Goal: Information Seeking & Learning: Learn about a topic

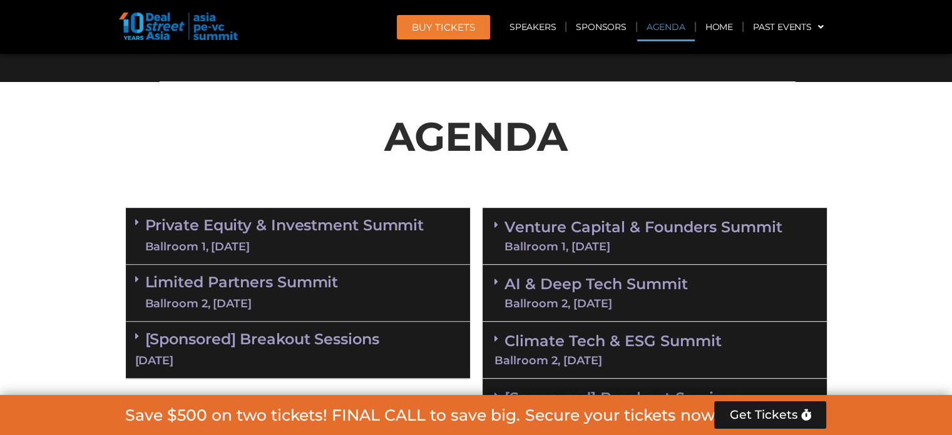
scroll to position [751, 0]
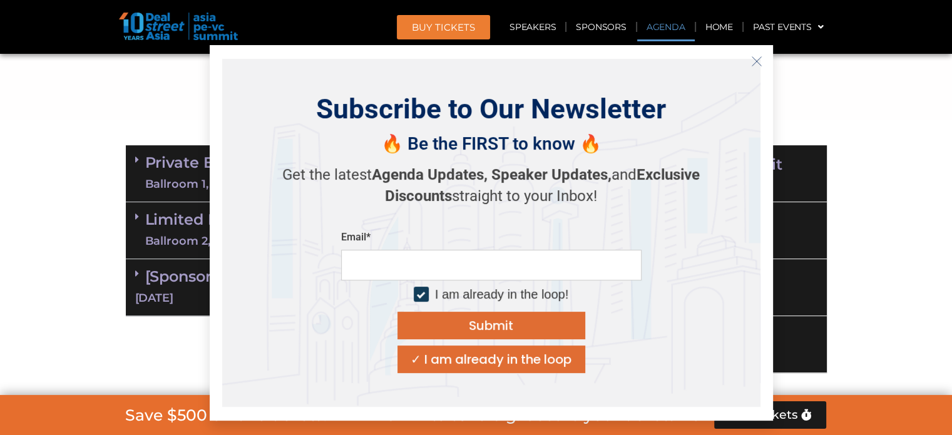
click at [298, 176] on p "Get the latest Agenda Updates, Speaker Updates, and Exclusive Discounts straigh…" at bounding box center [491, 186] width 438 height 42
click at [175, 168] on link "Private Equity & Investment Summit Ballroom 1, [DATE]" at bounding box center [284, 174] width 279 height 38
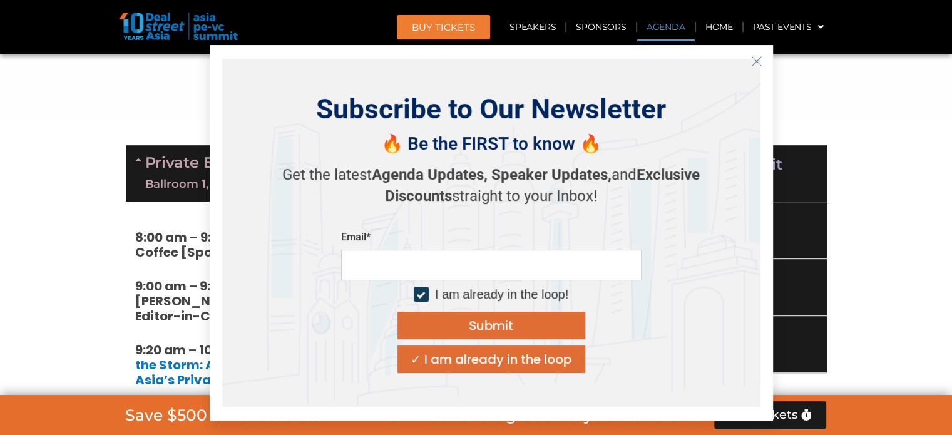
click at [751, 56] on icon "Close" at bounding box center [756, 61] width 11 height 11
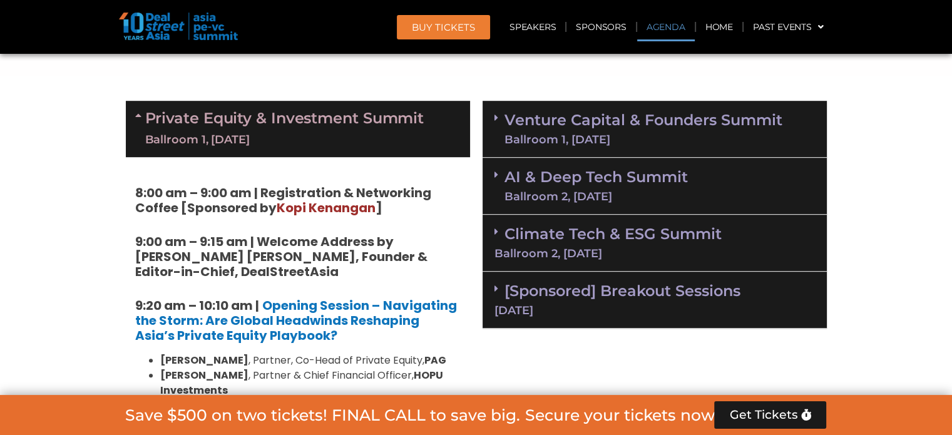
scroll to position [814, 0]
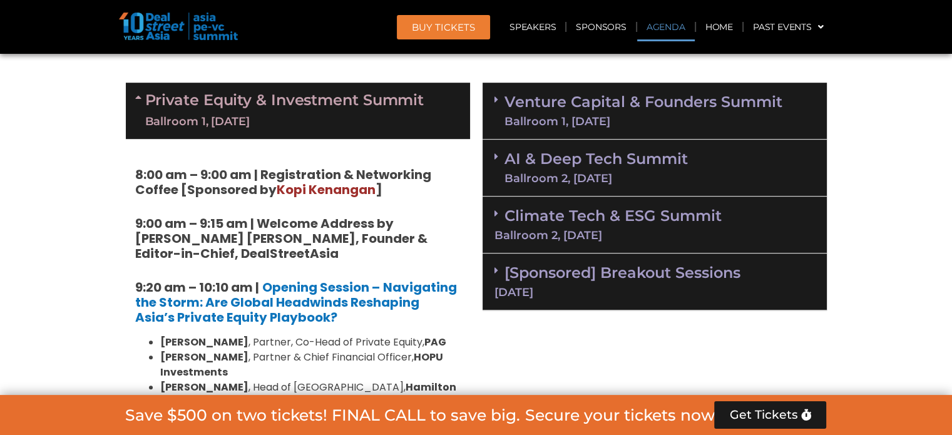
click at [327, 322] on h5 "9:20 am – 10:10 am | Opening Session – Navigating the Storm: Are Global Headwin…" at bounding box center [297, 302] width 325 height 45
click at [340, 343] on li "[PERSON_NAME] , Partner, Co-Head of Private Equity, PAG" at bounding box center [310, 342] width 300 height 15
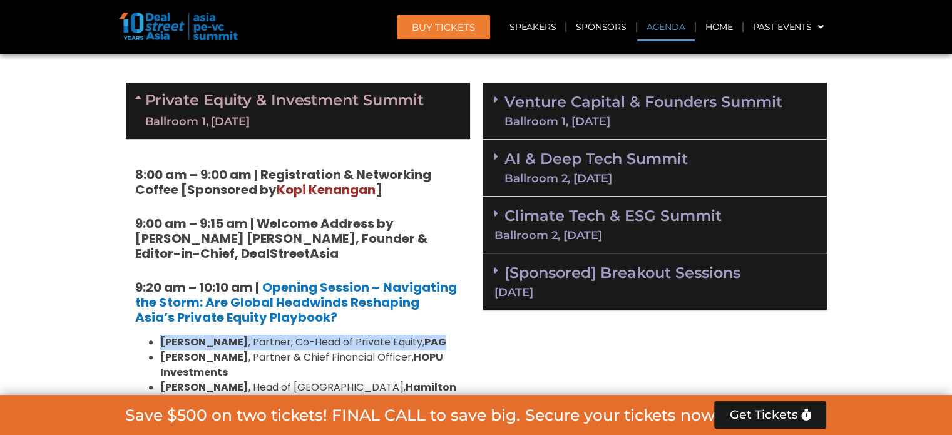
click at [340, 343] on li "[PERSON_NAME] , Partner, Co-Head of Private Equity, PAG" at bounding box center [310, 342] width 300 height 15
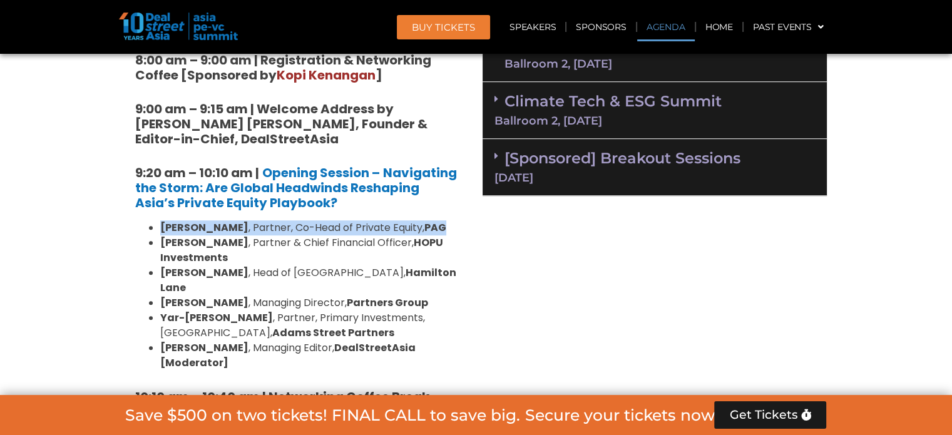
scroll to position [1002, 0]
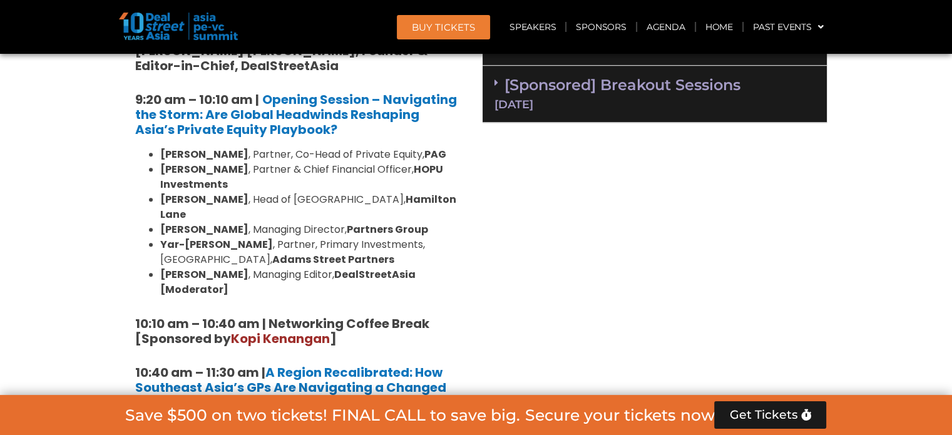
click at [237, 181] on li "[PERSON_NAME] , Partner & Chief Financial Officer, HOPU Investments" at bounding box center [310, 177] width 300 height 30
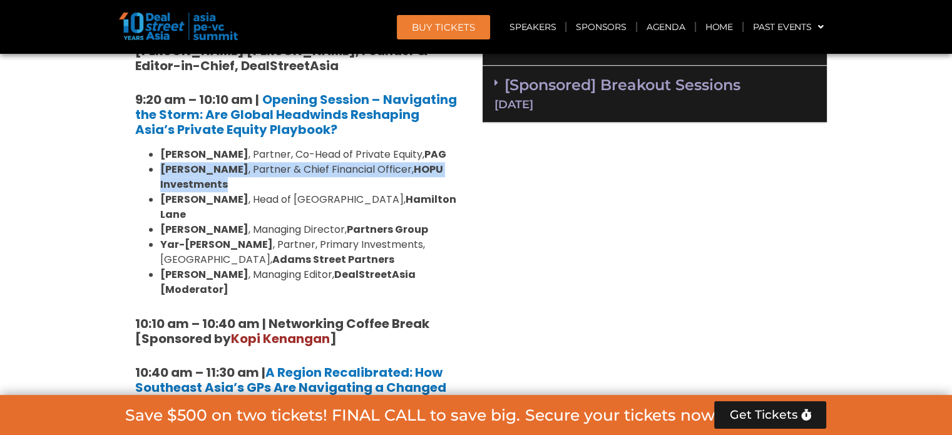
click at [237, 182] on li "[PERSON_NAME] , Partner & Chief Financial Officer, HOPU Investments" at bounding box center [310, 177] width 300 height 30
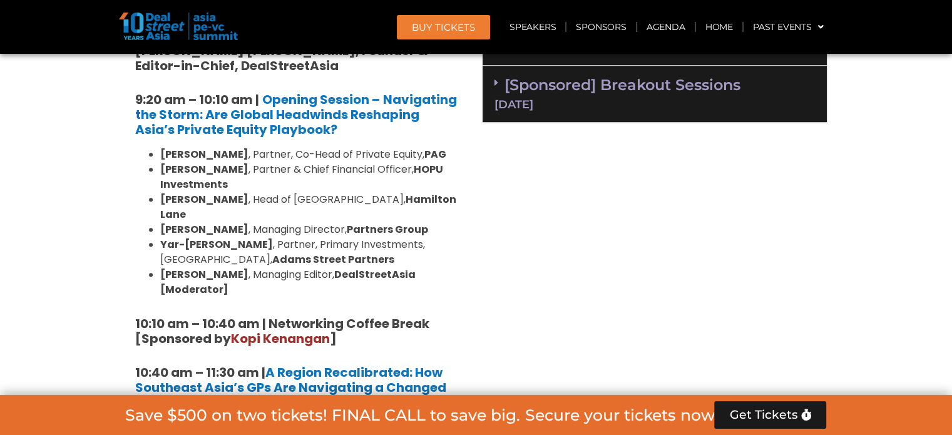
click at [233, 205] on ul "[PERSON_NAME] , Partner, Co-Head of Private Equity, [PERSON_NAME] , Partner & C…" at bounding box center [297, 222] width 325 height 150
click at [233, 222] on li "[PERSON_NAME] , Managing Director, Partners Group" at bounding box center [310, 229] width 300 height 15
click at [244, 237] on li "[PERSON_NAME] , Partner, Primary Investments, [GEOGRAPHIC_DATA], [PERSON_NAME] …" at bounding box center [310, 252] width 300 height 30
click at [246, 237] on li "[PERSON_NAME] , Partner, Primary Investments, [GEOGRAPHIC_DATA], [PERSON_NAME] …" at bounding box center [310, 252] width 300 height 30
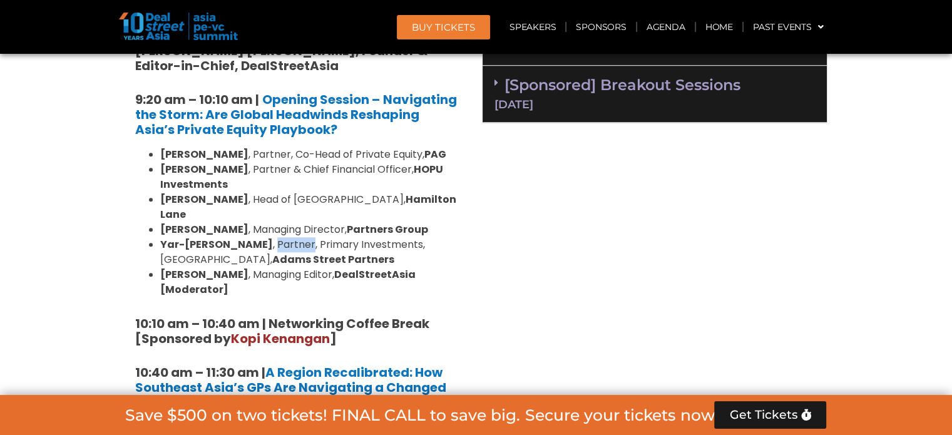
click at [246, 237] on li "[PERSON_NAME] , Partner, Primary Investments, [GEOGRAPHIC_DATA], [PERSON_NAME] …" at bounding box center [310, 252] width 300 height 30
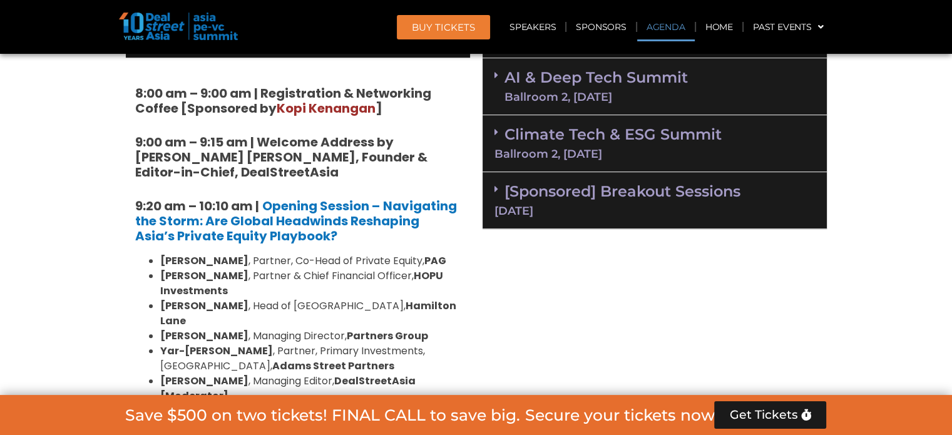
scroll to position [814, 0]
